Goal: Transaction & Acquisition: Purchase product/service

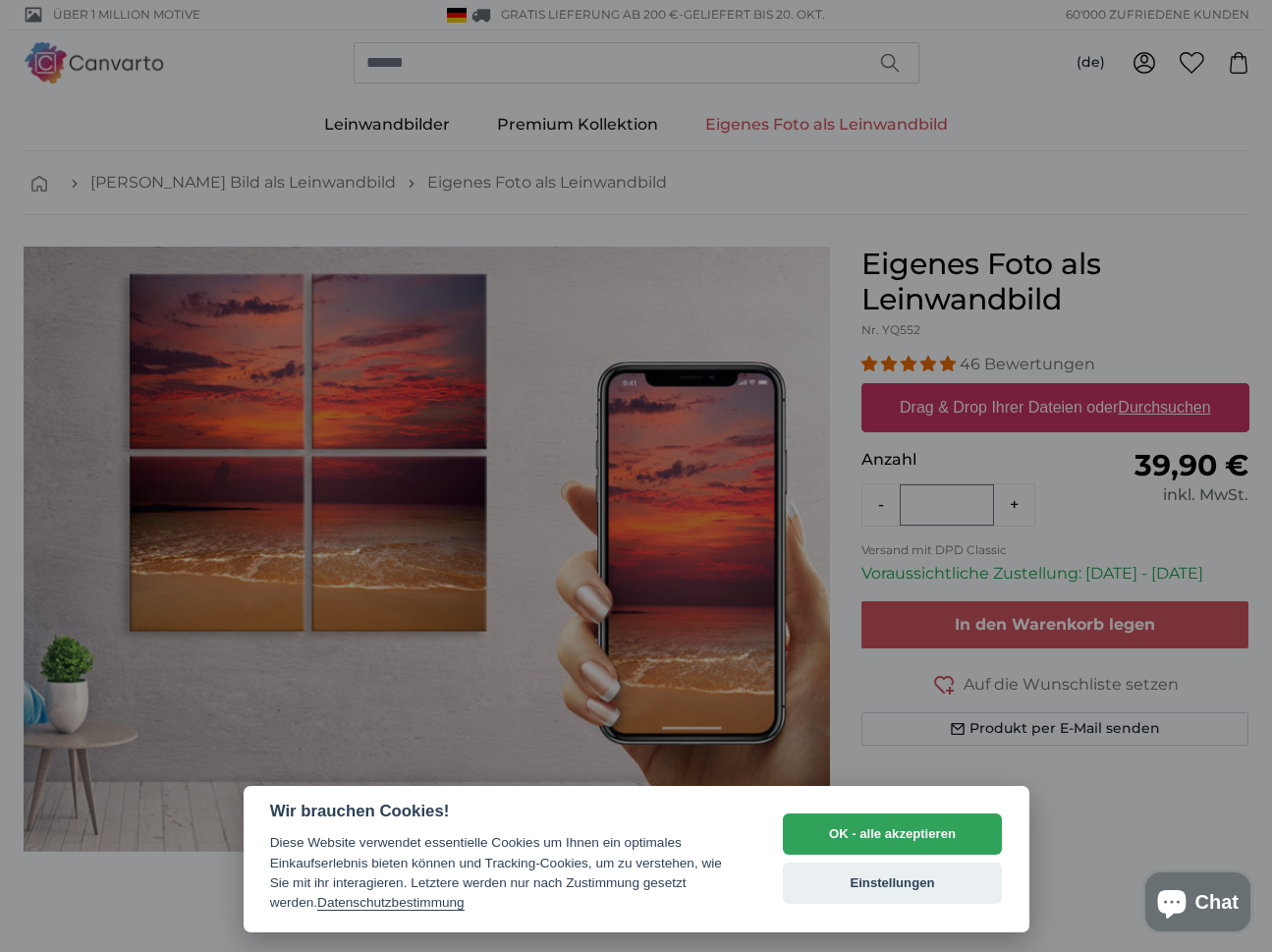
click at [862, 859] on div "OK - alle akzeptieren Einstellungen" at bounding box center [893, 859] width 220 height 109
click at [848, 838] on button "OK - alle akzeptieren" at bounding box center [893, 834] width 220 height 41
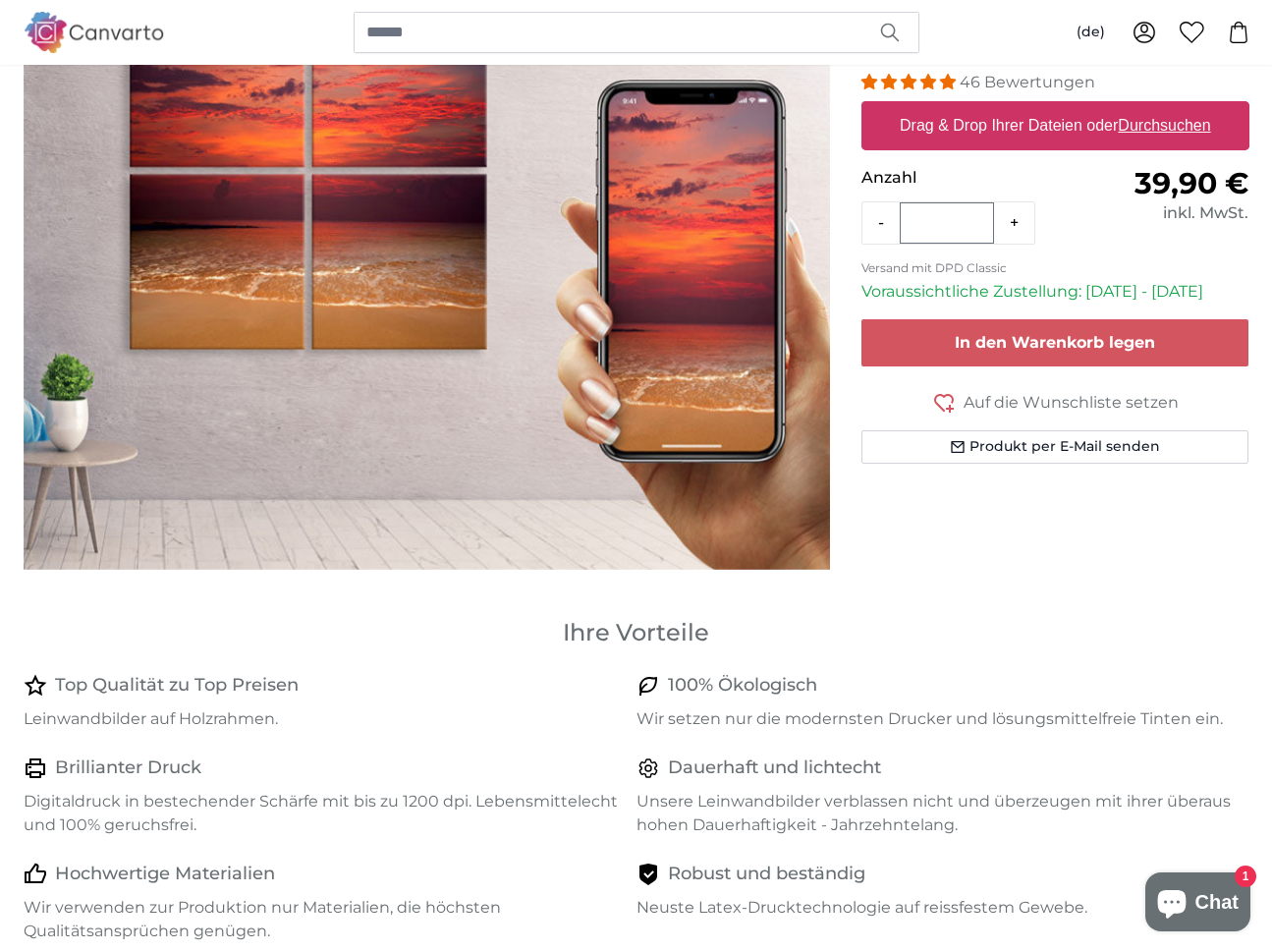
scroll to position [135, 0]
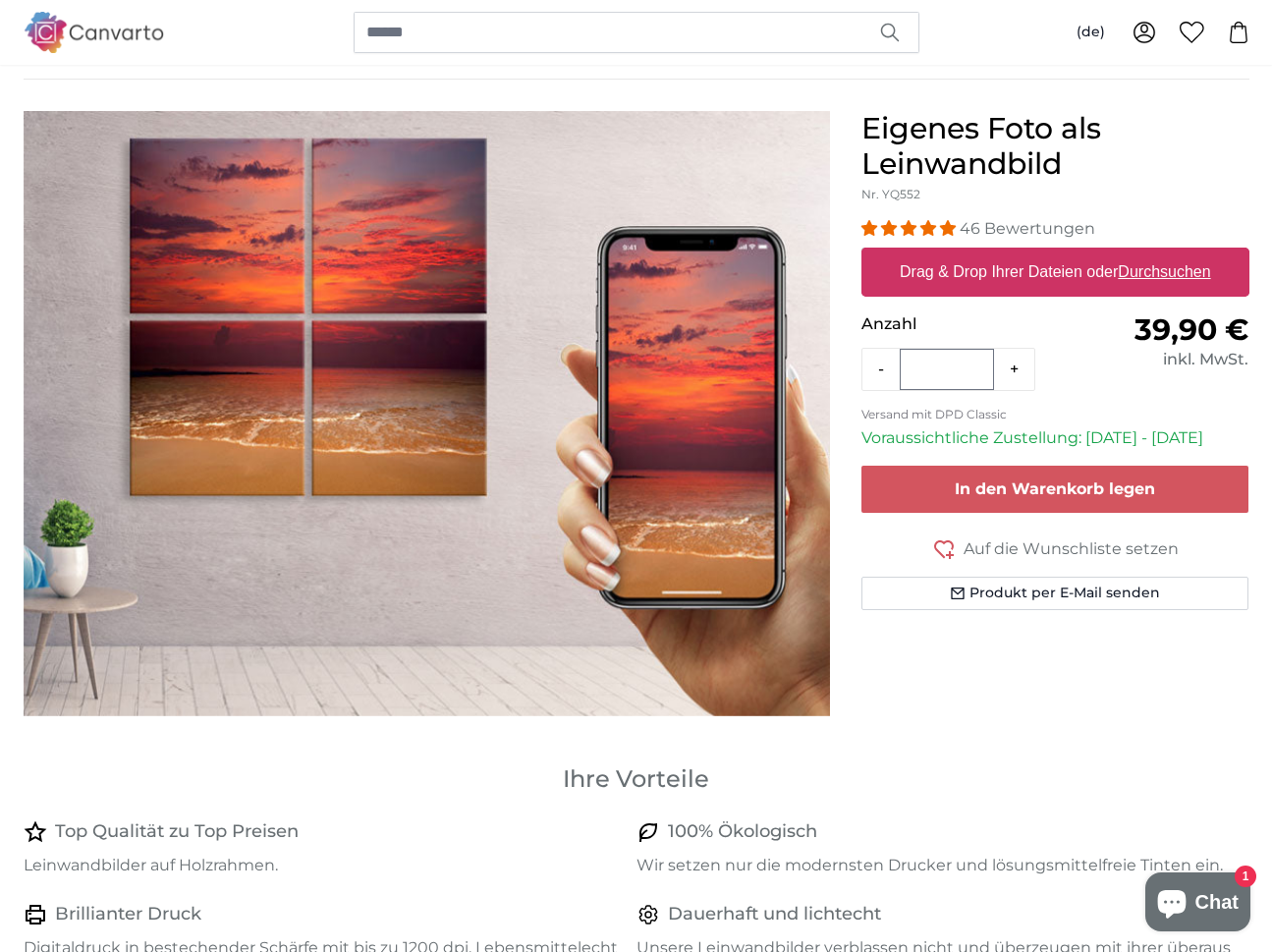
click at [1152, 272] on u "Durchsuchen" at bounding box center [1164, 272] width 93 height 17
click at [1152, 254] on input "Drag & Drop Ihrer Dateien oder Durchsuchen" at bounding box center [1055, 251] width 388 height 6
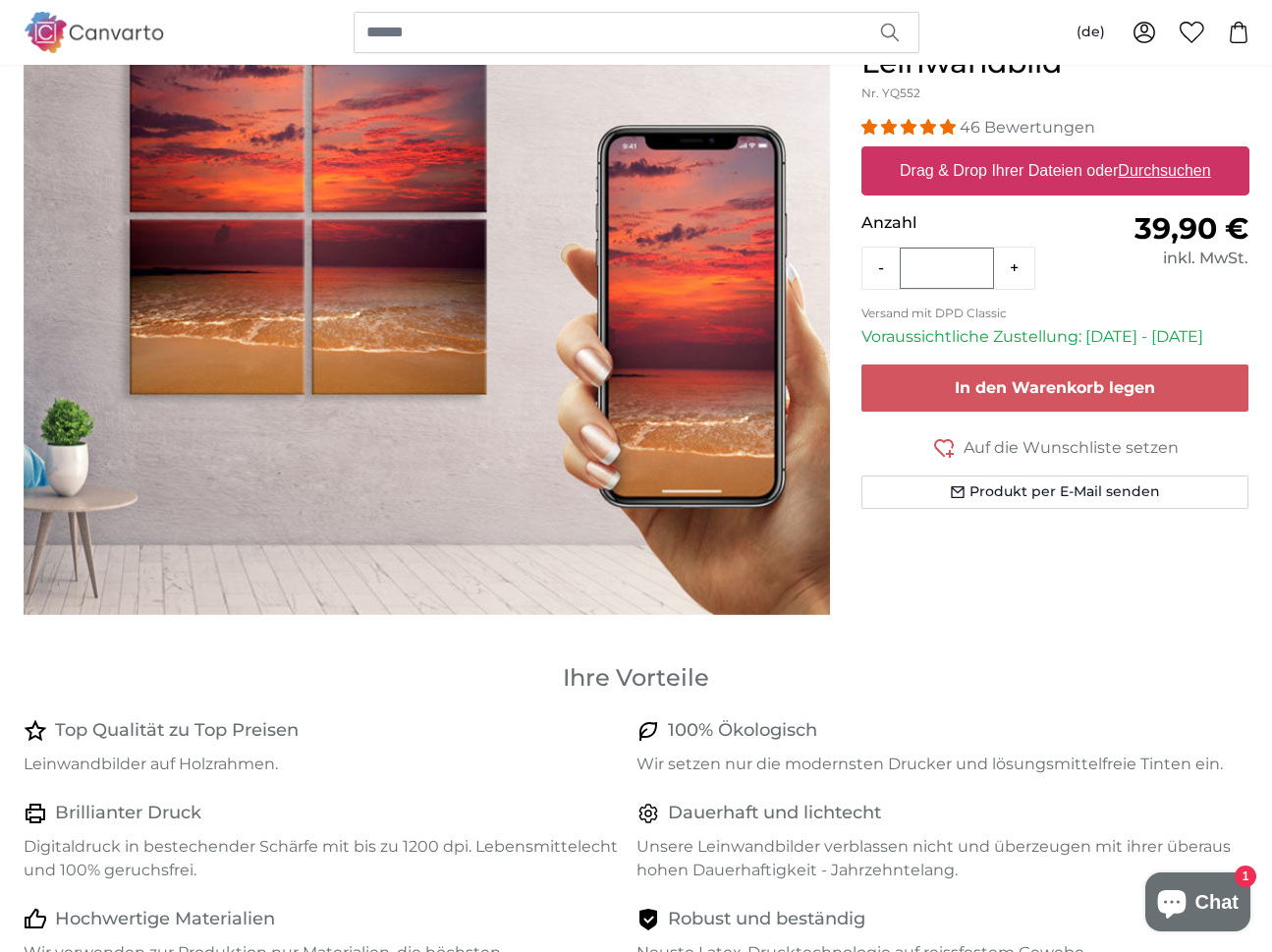
scroll to position [244, 0]
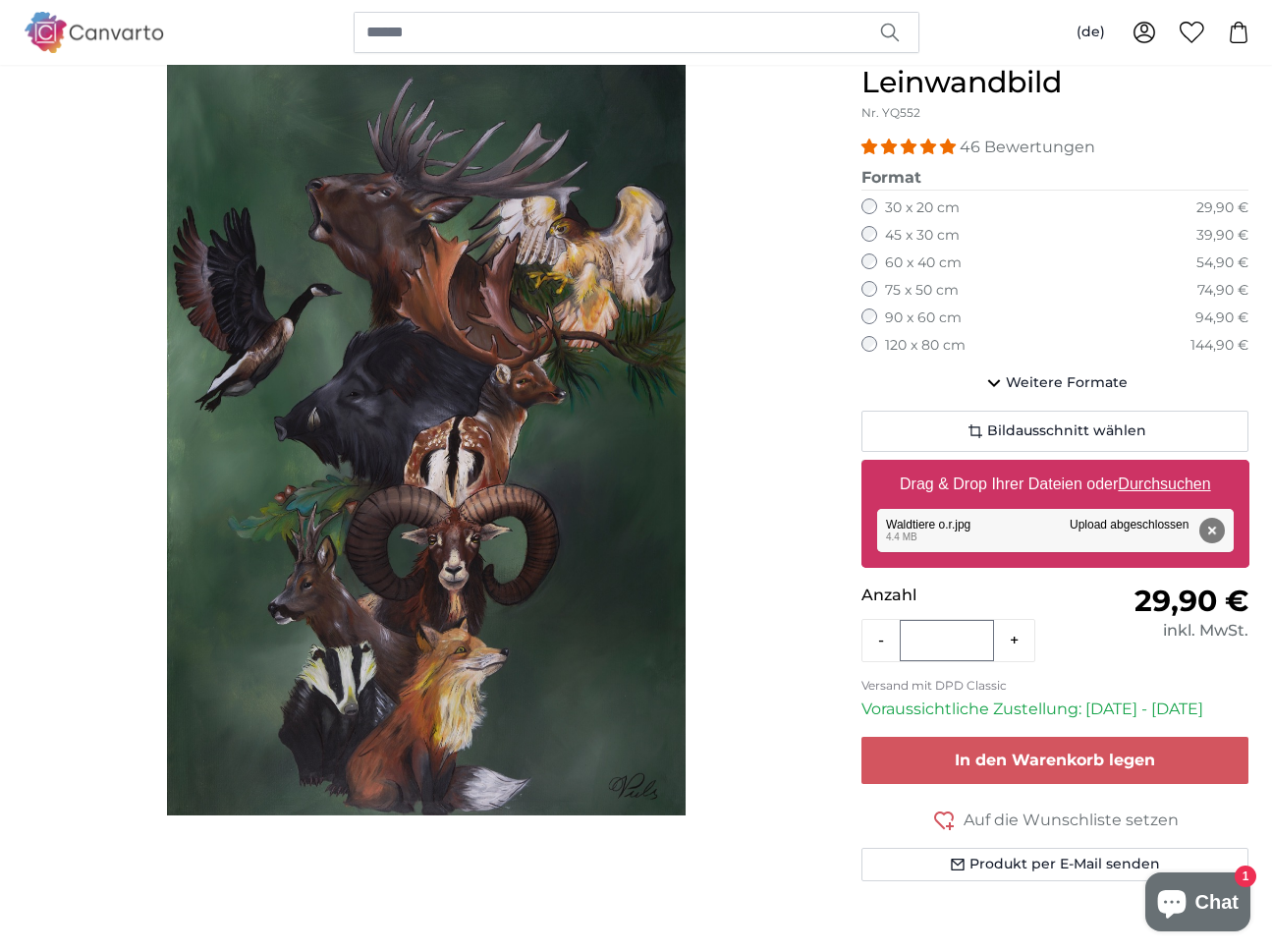
scroll to position [198, 0]
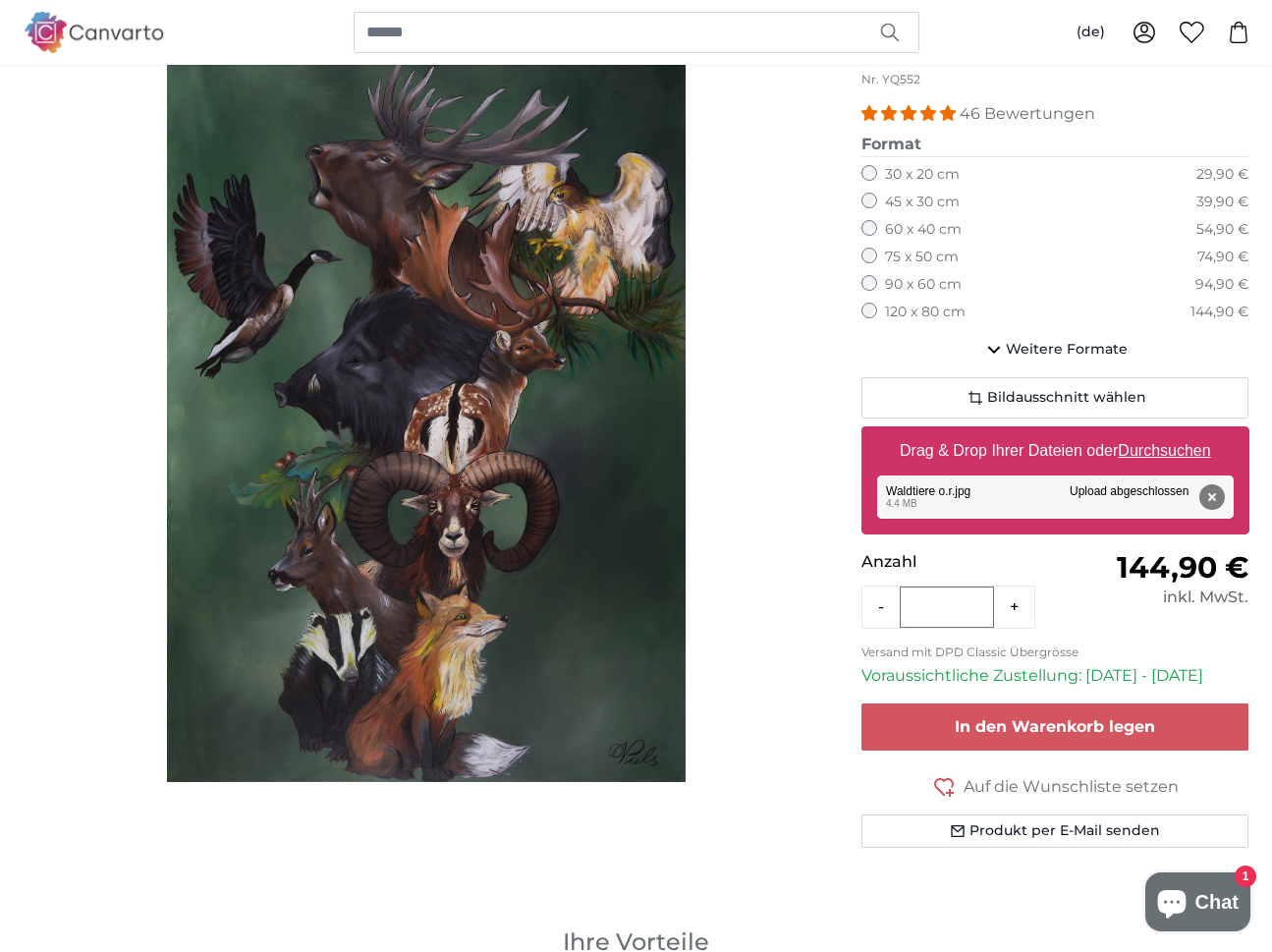
scroll to position [258, 0]
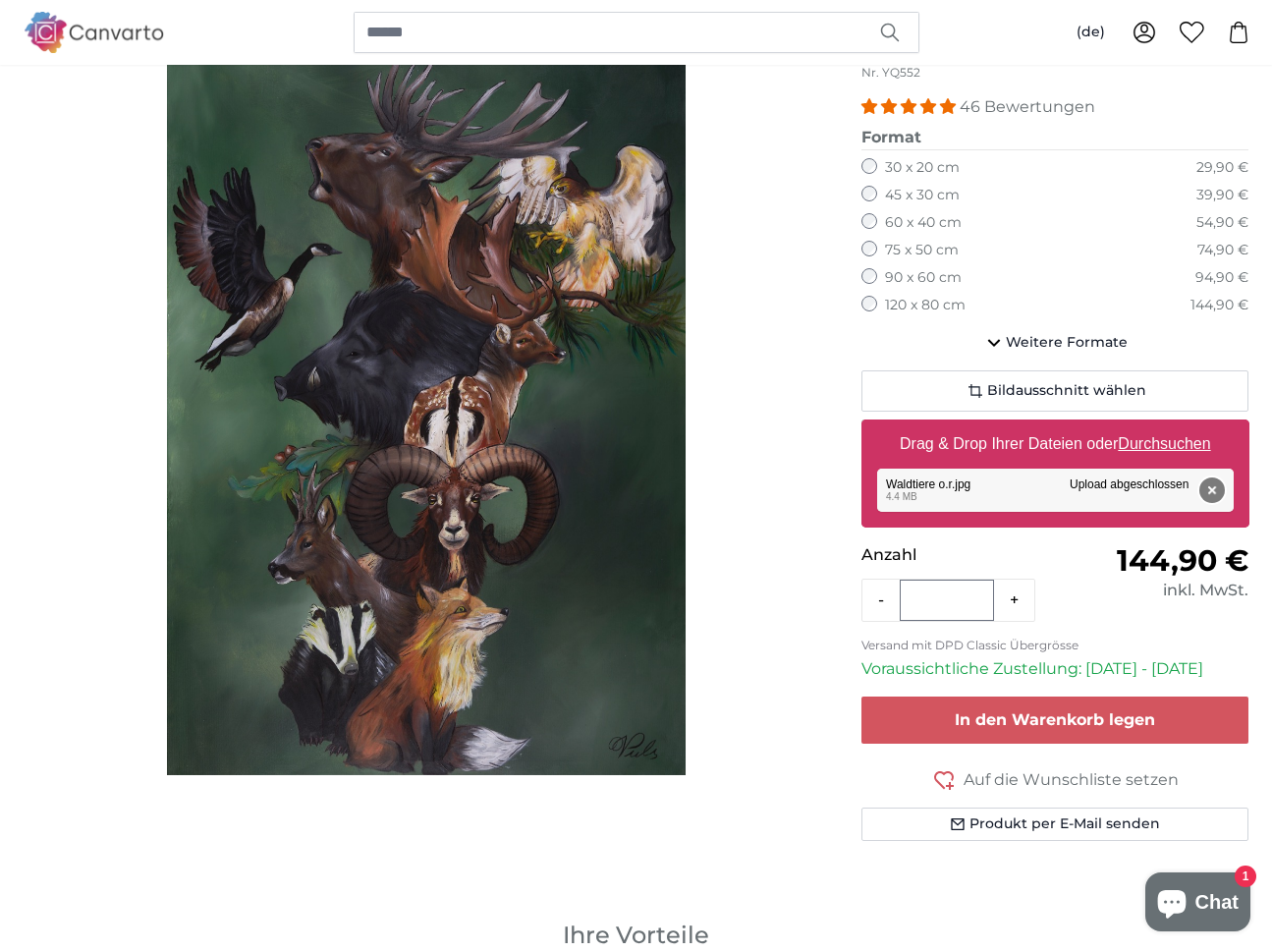
click at [1212, 488] on button "Entfernen" at bounding box center [1212, 490] width 26 height 26
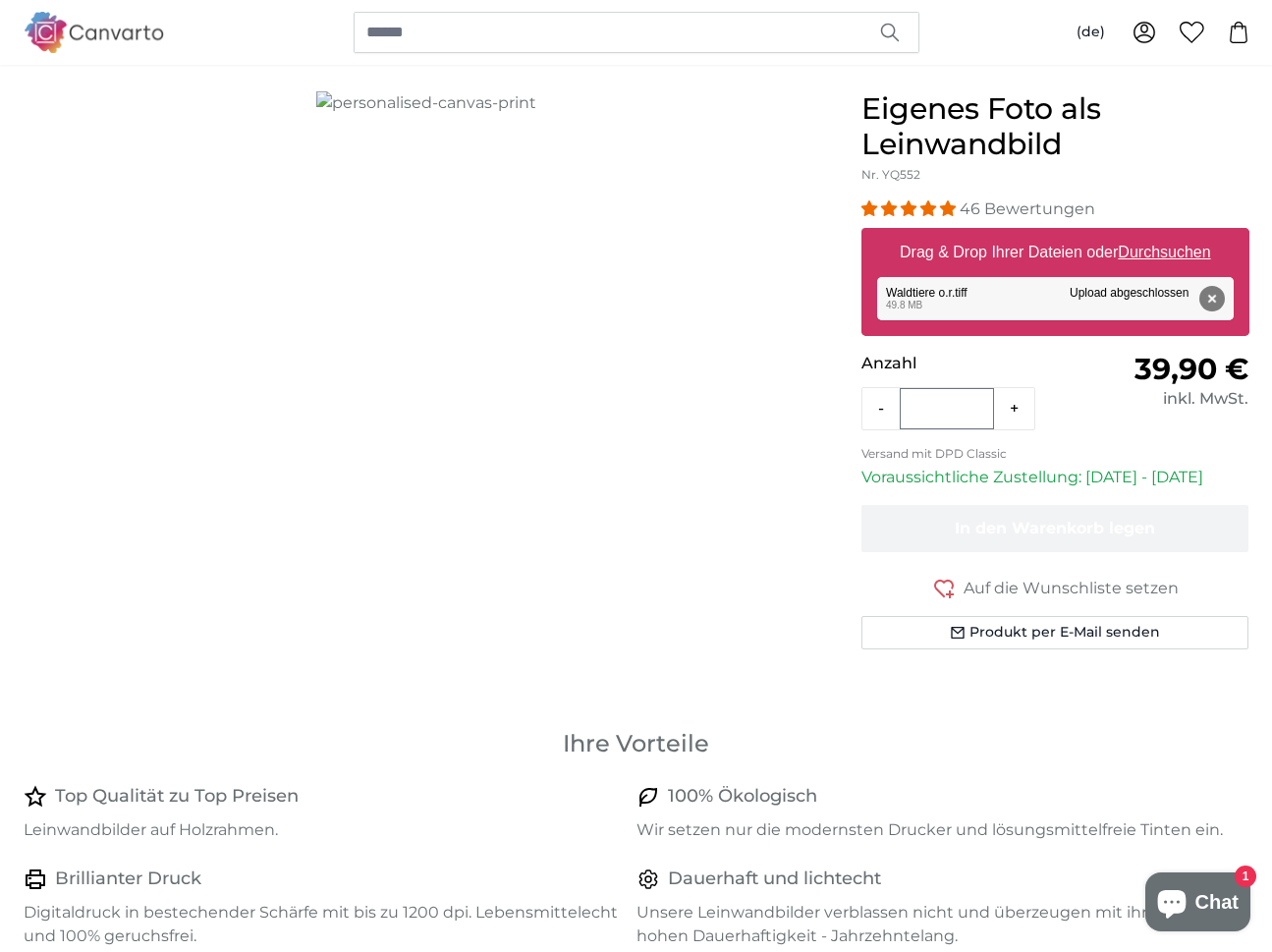
scroll to position [156, 0]
click at [1214, 296] on button "Entfernen" at bounding box center [1212, 297] width 26 height 26
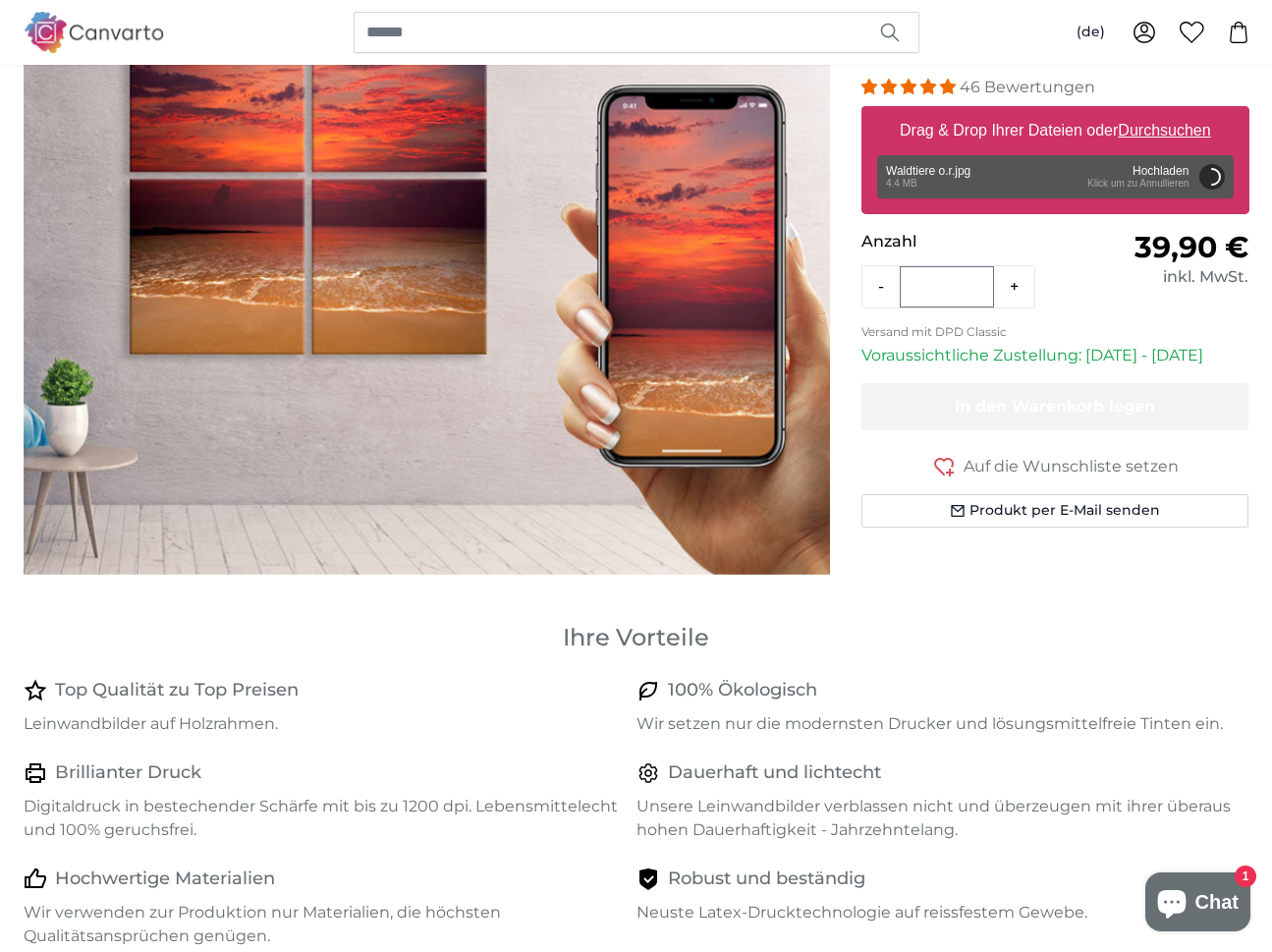
scroll to position [279, 0]
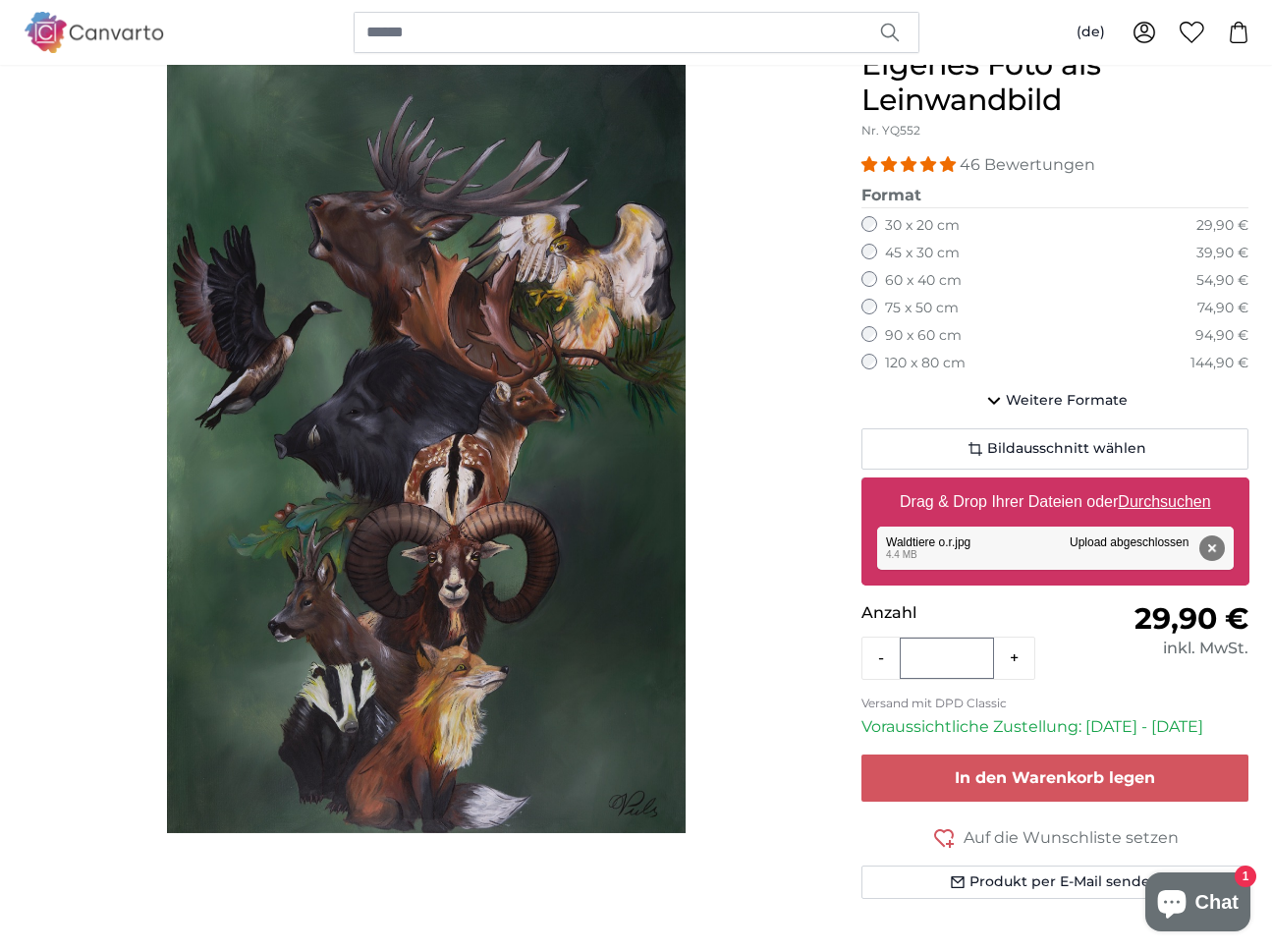
scroll to position [95, 0]
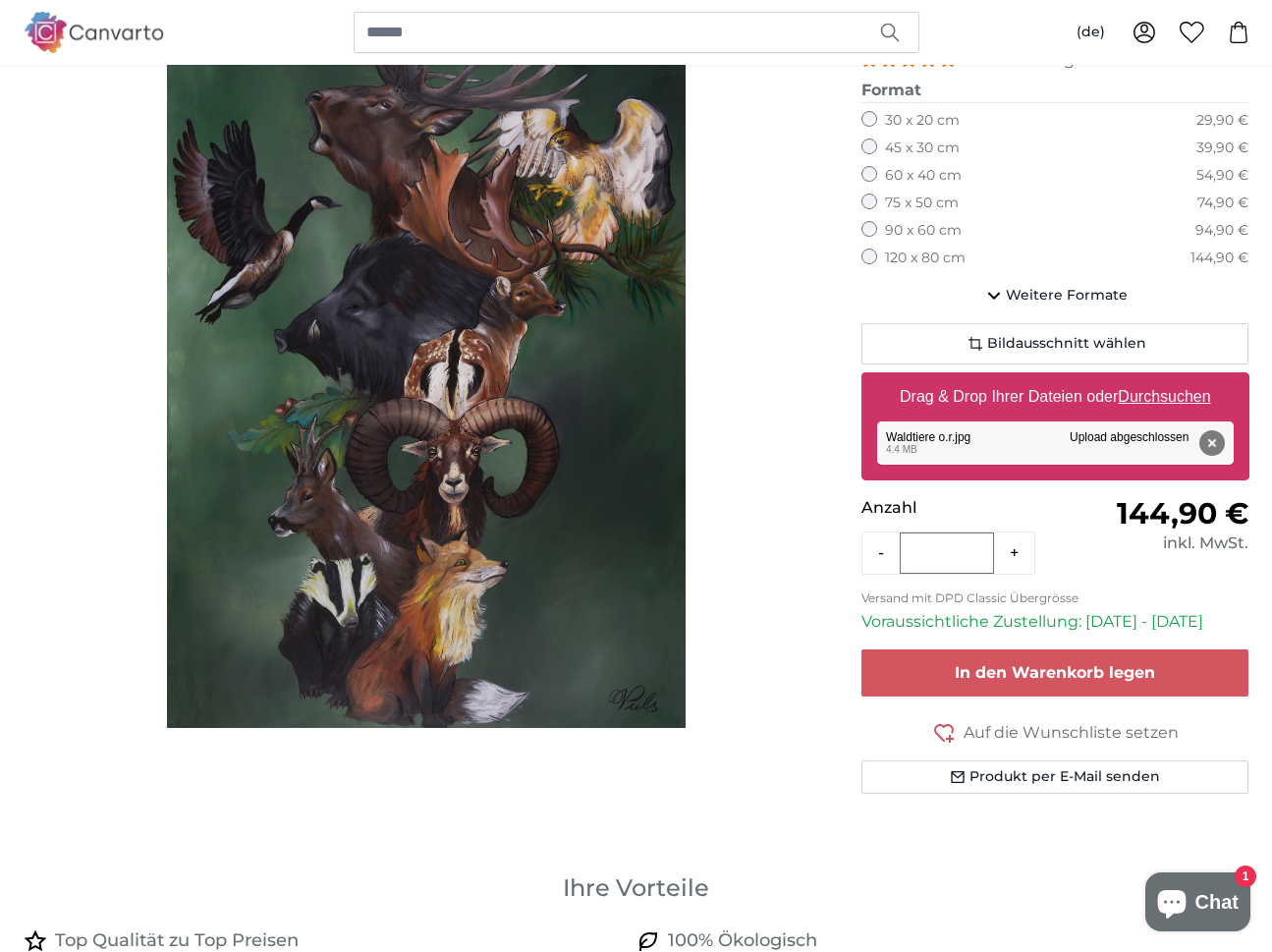
scroll to position [282, 0]
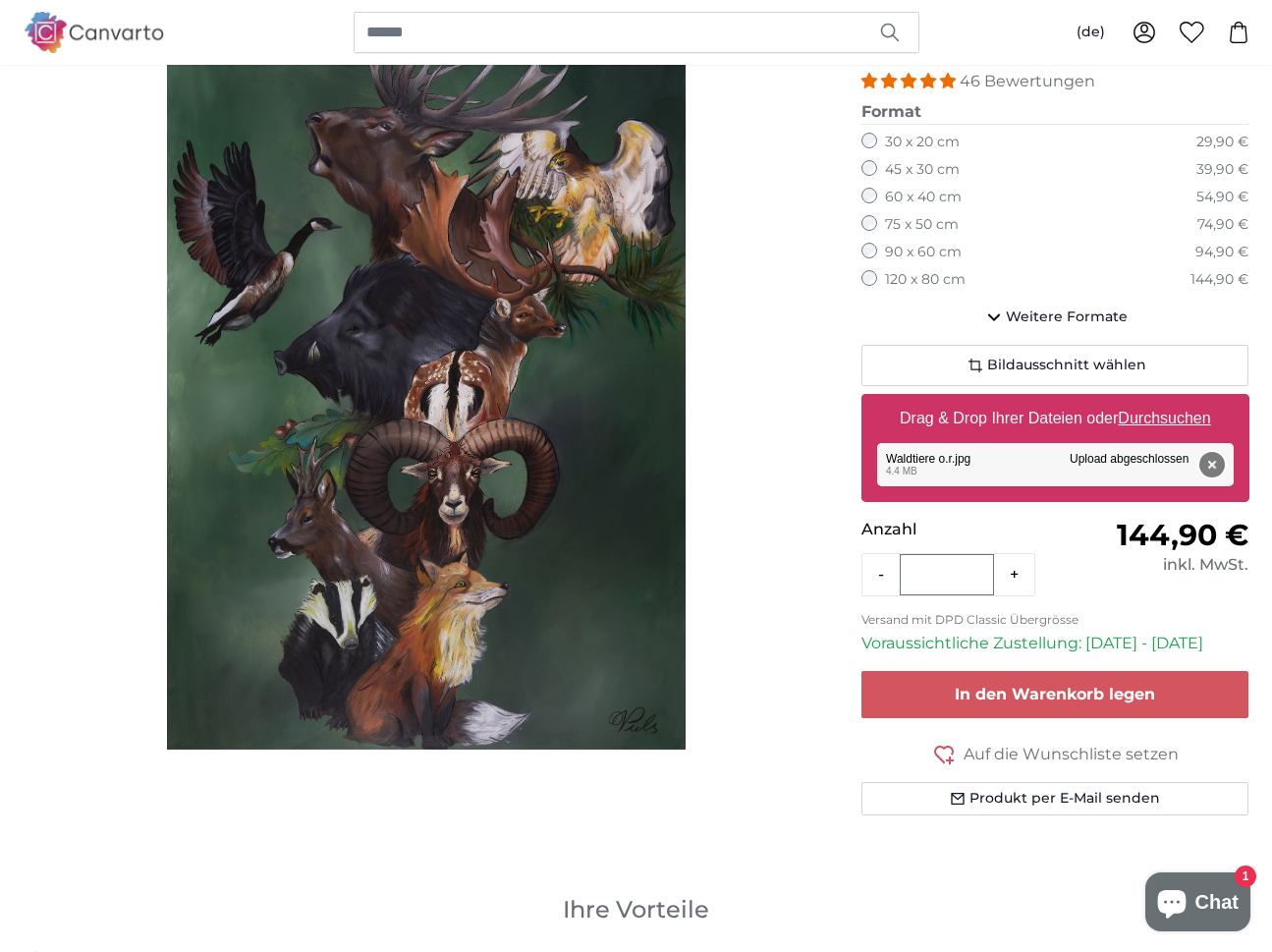
click at [1211, 457] on button "Entfernen" at bounding box center [1212, 465] width 26 height 26
